Goal: Participate in discussion

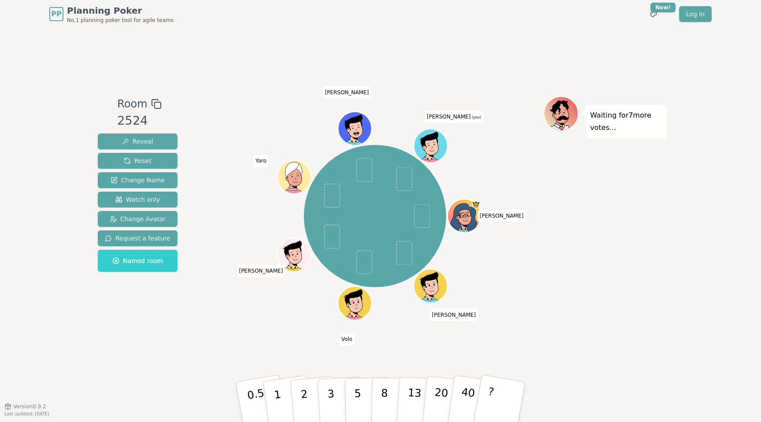
click at [543, 311] on div "[PERSON_NAME] [PERSON_NAME] [PERSON_NAME] (you)" at bounding box center [375, 216] width 337 height 208
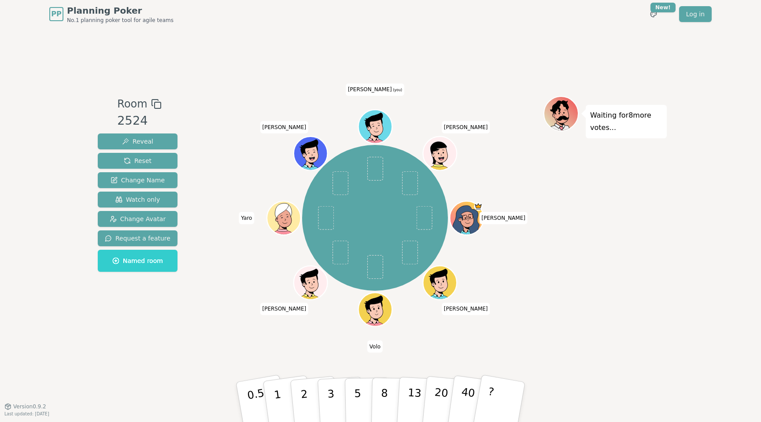
click at [528, 319] on div "[PERSON_NAME] [PERSON_NAME] [PERSON_NAME] (you) [PERSON_NAME]" at bounding box center [375, 218] width 337 height 212
click at [336, 399] on button "3" at bounding box center [341, 402] width 48 height 69
click at [555, 356] on div "Room 2524 Reveal Reset Change Name Watch only Change Avatar Request a feature N…" at bounding box center [380, 217] width 573 height 378
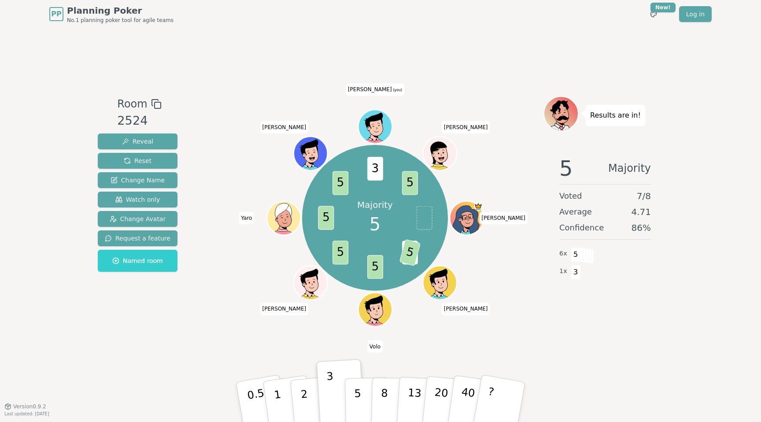
click at [417, 343] on div "Room 2524 Reveal Reset Change Name Watch only Change Avatar Request a feature N…" at bounding box center [380, 217] width 573 height 378
click at [361, 387] on button "5" at bounding box center [367, 402] width 45 height 67
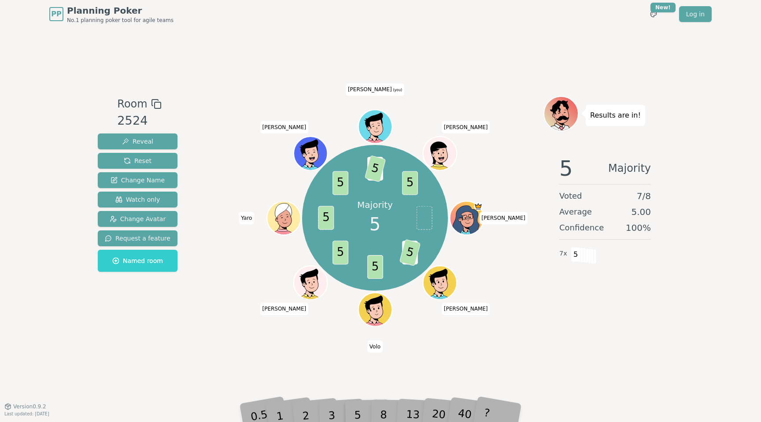
click at [525, 346] on div "Room 2524 Reveal Reset Change Name Watch only Change Avatar Request a feature N…" at bounding box center [380, 217] width 573 height 378
click at [528, 349] on div "Room 2524 Reveal Reset Change Name Watch only Change Avatar Request a feature N…" at bounding box center [380, 217] width 573 height 378
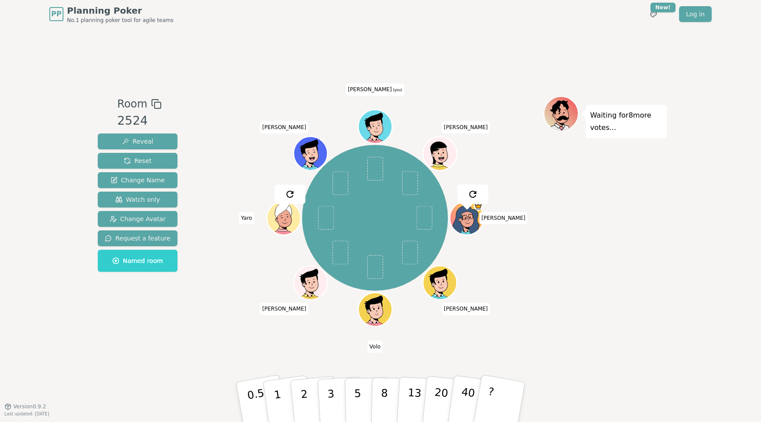
click at [528, 349] on div "Room 2524 Reveal Reset Change Name Watch only Change Avatar Request a feature N…" at bounding box center [380, 217] width 573 height 378
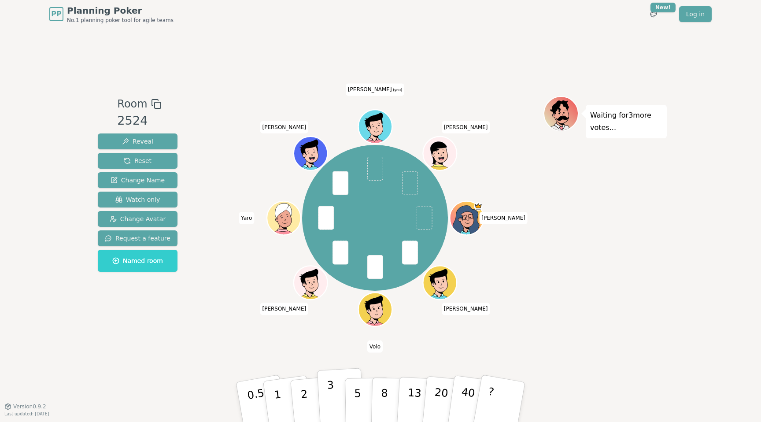
click at [336, 400] on button "3" at bounding box center [341, 402] width 48 height 69
click at [531, 332] on div "[PERSON_NAME] [PERSON_NAME] [PERSON_NAME] (you) [PERSON_NAME]" at bounding box center [375, 217] width 337 height 242
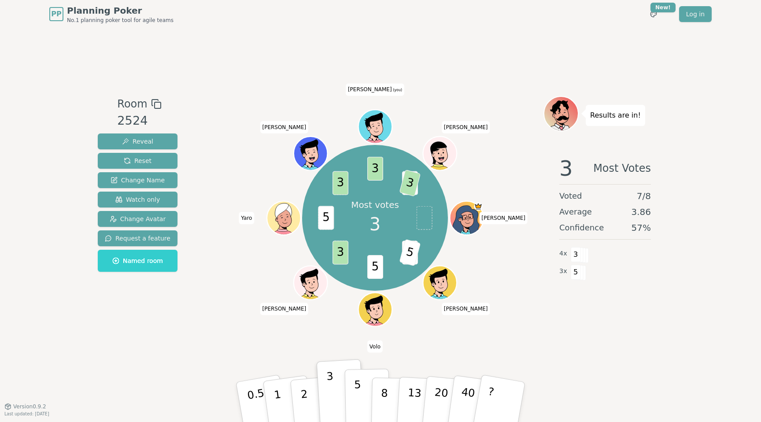
click at [361, 389] on button "5" at bounding box center [367, 402] width 45 height 67
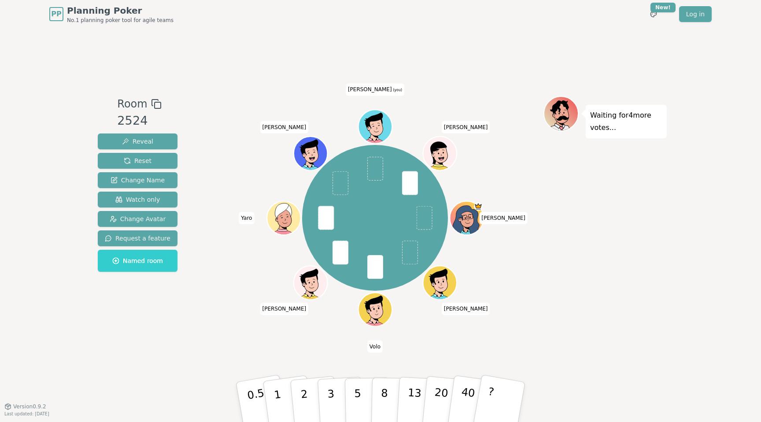
click at [554, 329] on div "Waiting for 4 more votes..." at bounding box center [605, 217] width 123 height 242
click at [332, 398] on p "3" at bounding box center [332, 403] width 10 height 48
click at [431, 347] on div "Room 2524 Reveal Reset Change Name Watch only Change Avatar Request a feature N…" at bounding box center [380, 217] width 573 height 378
click at [540, 334] on div "[PERSON_NAME] [PERSON_NAME] [PERSON_NAME] (you) [PERSON_NAME]" at bounding box center [375, 217] width 337 height 242
click at [610, 338] on div "Waiting for 8 more votes..." at bounding box center [605, 217] width 123 height 242
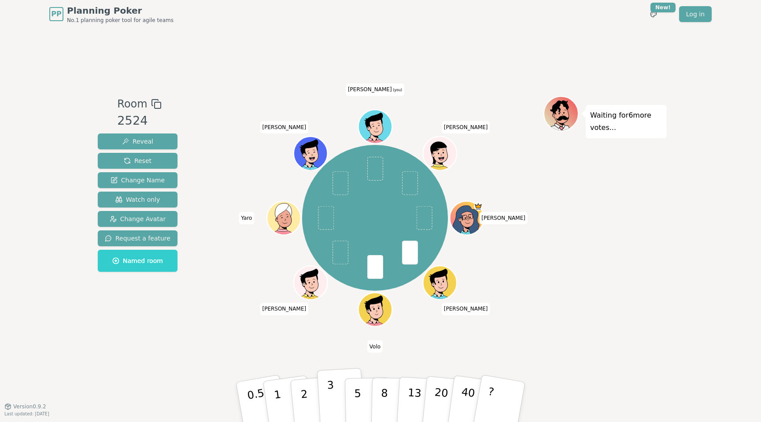
click at [330, 395] on p "3" at bounding box center [332, 403] width 10 height 48
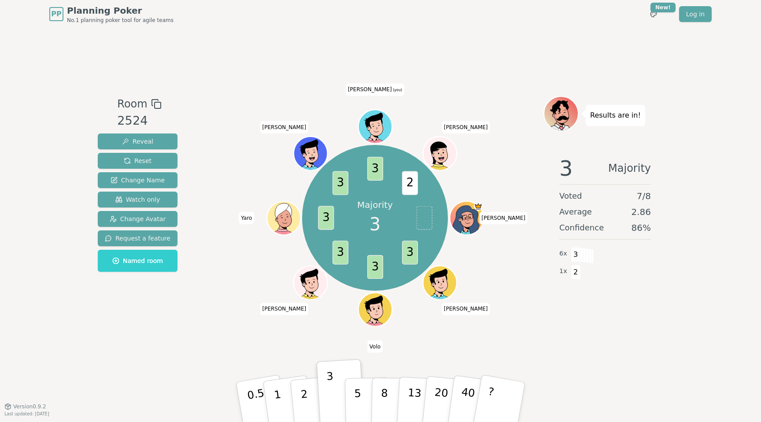
click at [552, 321] on div "3 Majority Voted 7 / 8 Average 2.86 Confidence 86 % 6 x 3 1 x 2" at bounding box center [605, 237] width 123 height 176
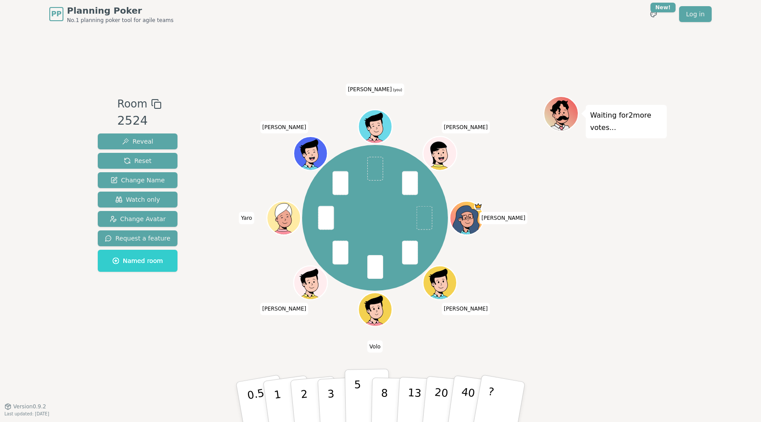
click at [352, 395] on button "5" at bounding box center [367, 402] width 45 height 67
click at [600, 311] on div "Waiting for [PERSON_NAME] 's vote..." at bounding box center [605, 217] width 123 height 242
click at [588, 357] on div "Room 2524 Reveal Reset Change Name Watch only Change Avatar Request a feature N…" at bounding box center [380, 217] width 573 height 378
click at [575, 319] on div "Waiting for [PERSON_NAME] 's vote..." at bounding box center [605, 217] width 123 height 242
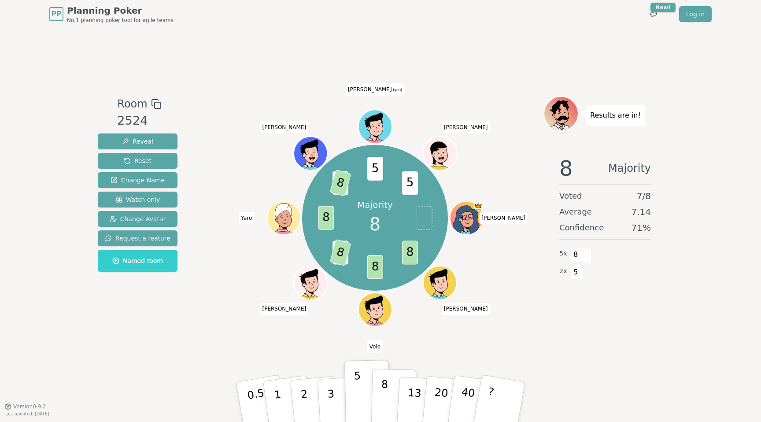
click at [390, 399] on button "8" at bounding box center [393, 402] width 45 height 67
